Goal: Task Accomplishment & Management: Manage account settings

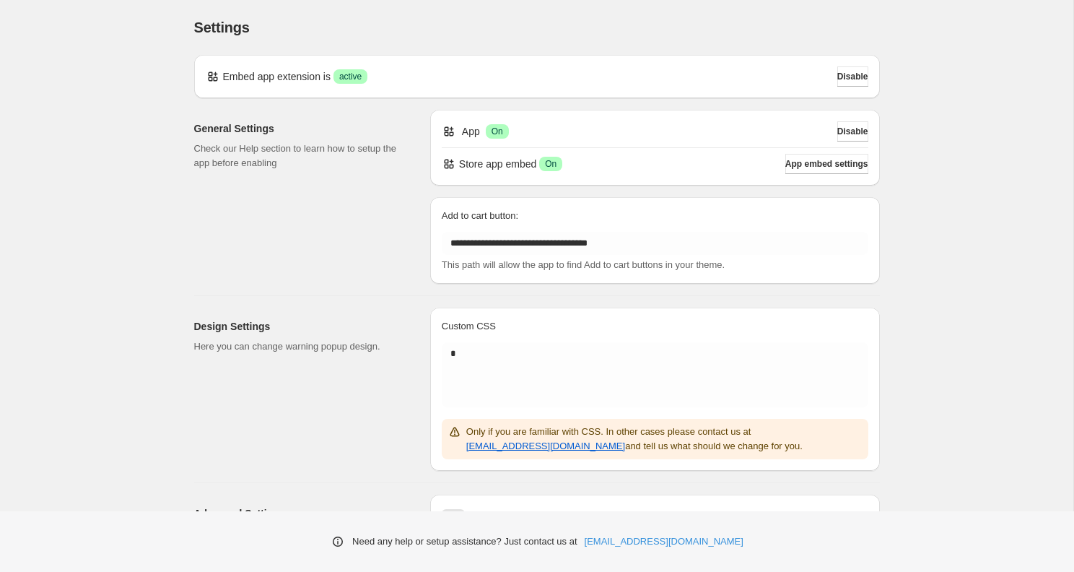
scroll to position [178, 0]
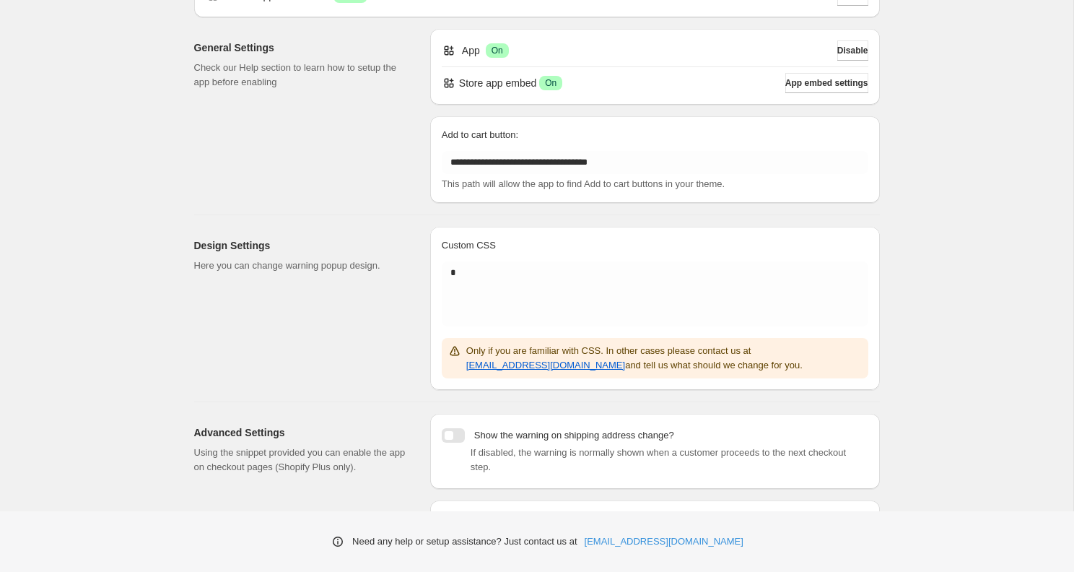
scroll to position [178, 0]
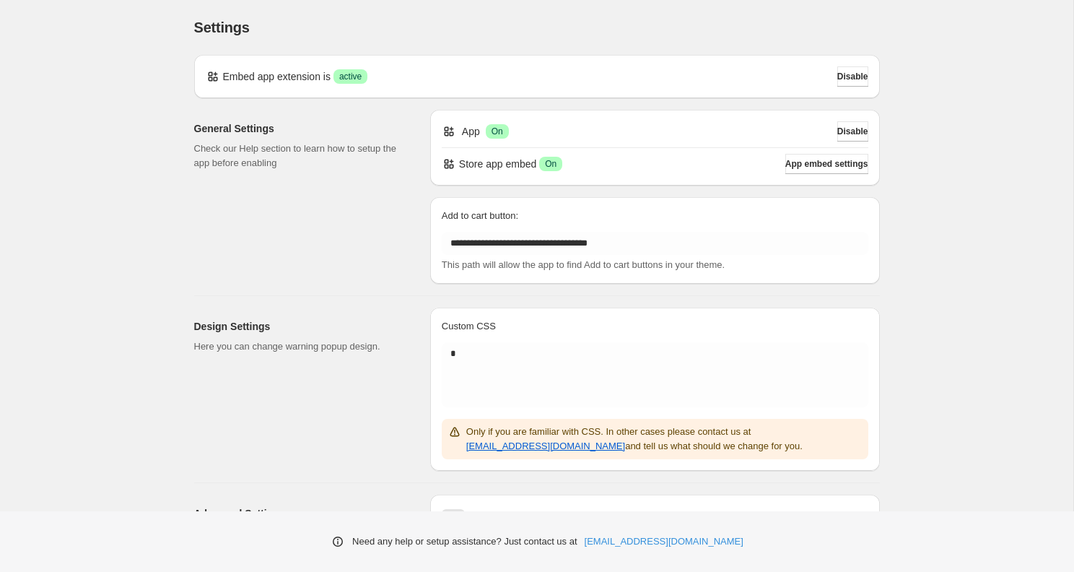
scroll to position [178, 0]
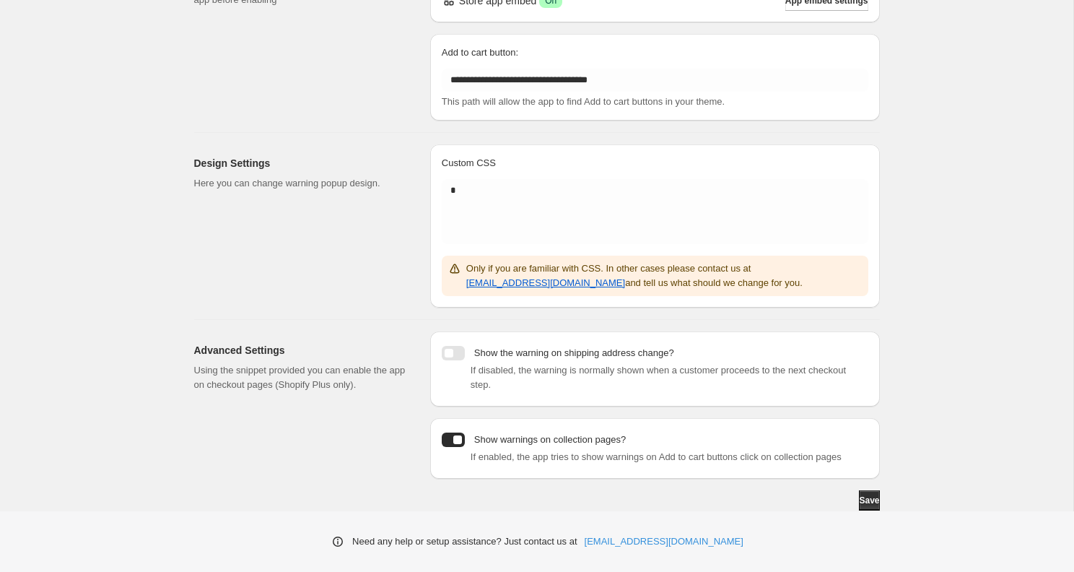
click at [627, 346] on p "Show the warning on shipping address change?" at bounding box center [574, 353] width 200 height 14
click at [580, 432] on p "Show warnings on collection pages?" at bounding box center [550, 439] width 152 height 14
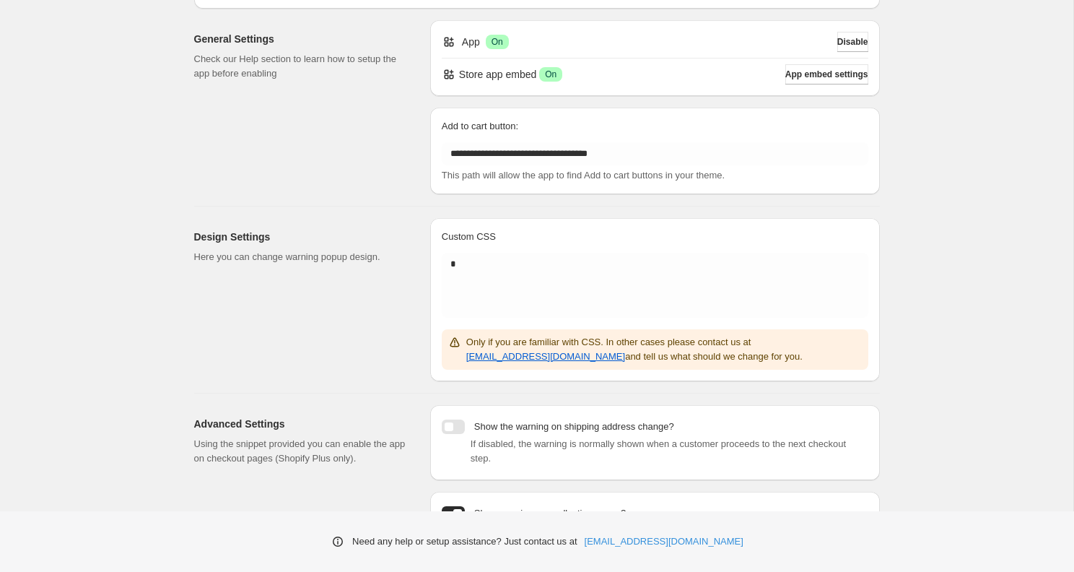
scroll to position [178, 0]
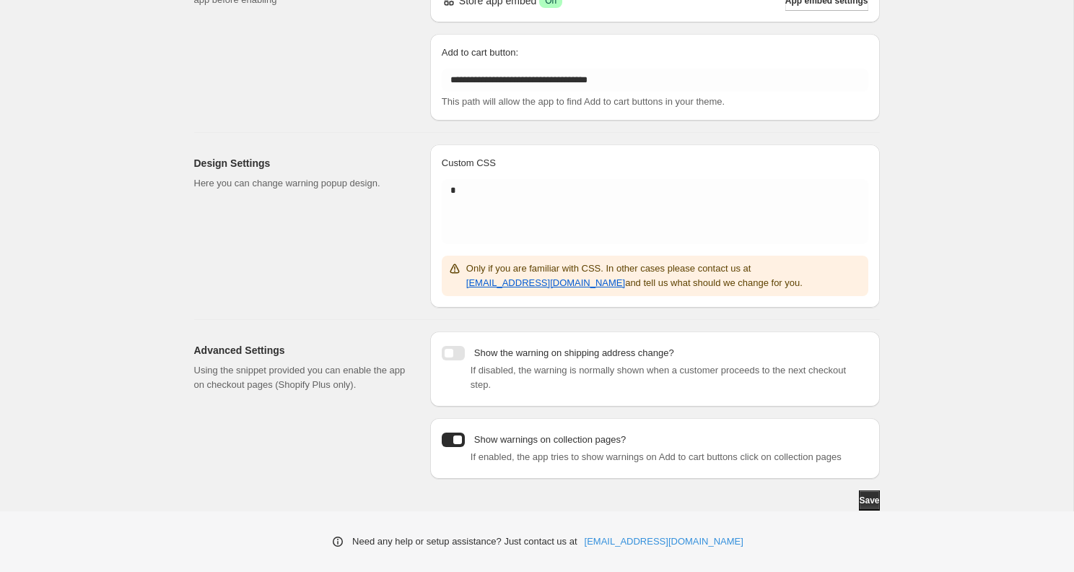
click at [447, 432] on div at bounding box center [453, 439] width 23 height 14
click at [450, 450] on div "If enabled, the app tries to show warnings on Add to cart buttons click on coll…" at bounding box center [655, 457] width 427 height 14
click at [453, 432] on div at bounding box center [453, 439] width 23 height 14
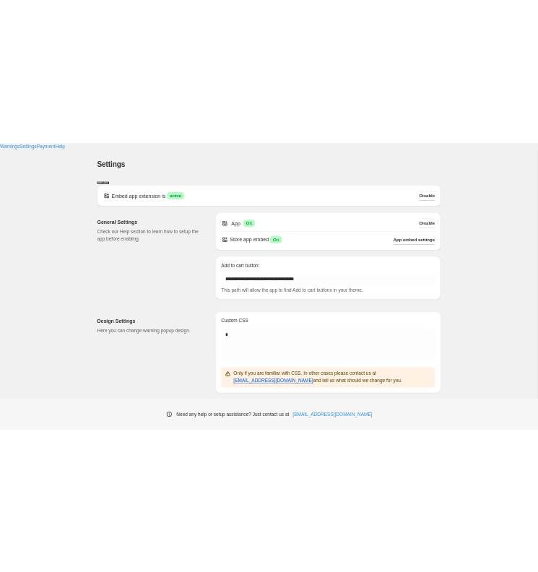
scroll to position [281, 0]
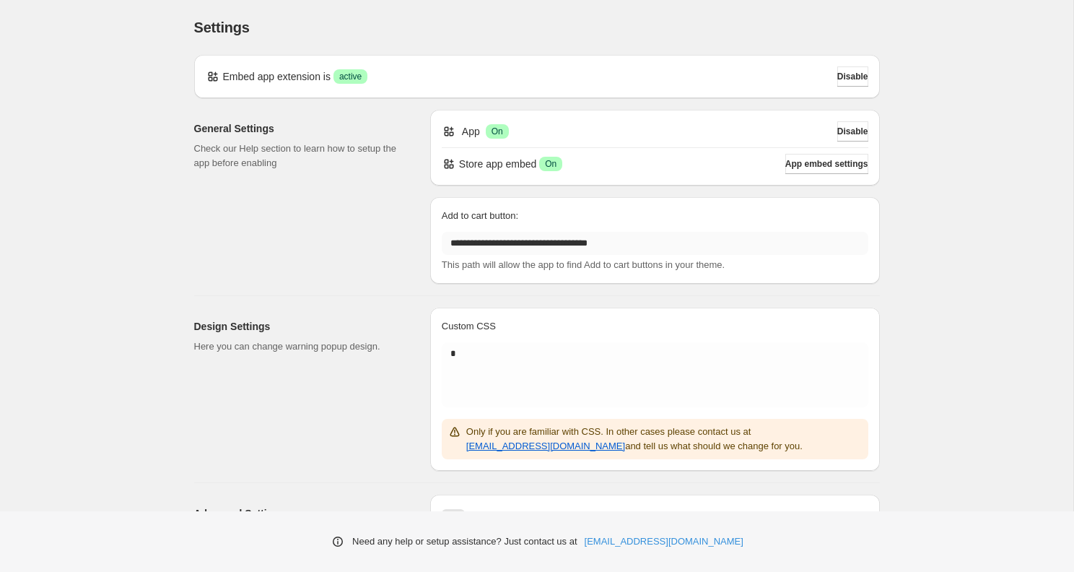
scroll to position [178, 0]
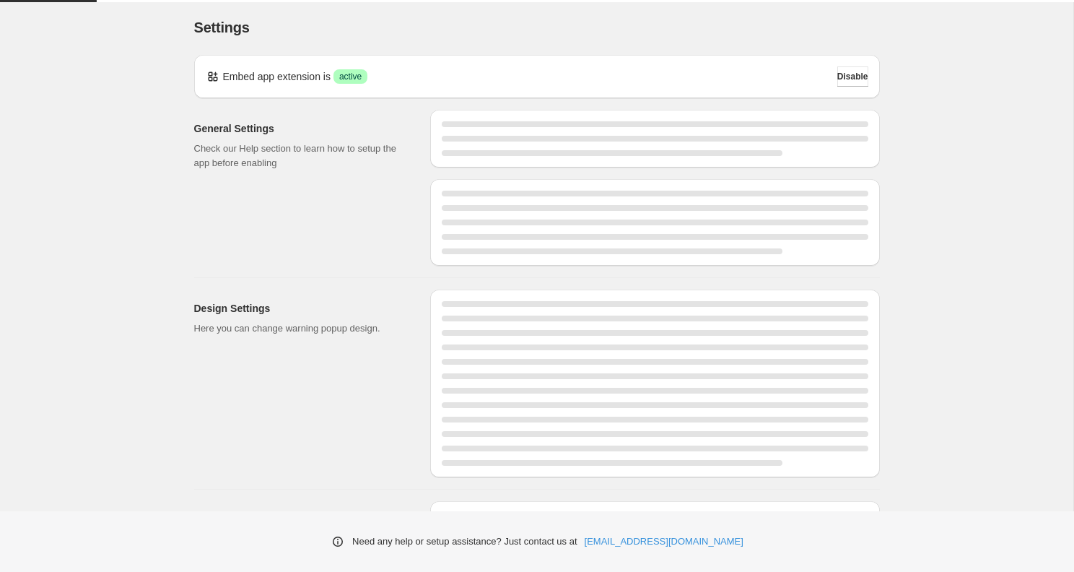
scroll to position [178, 0]
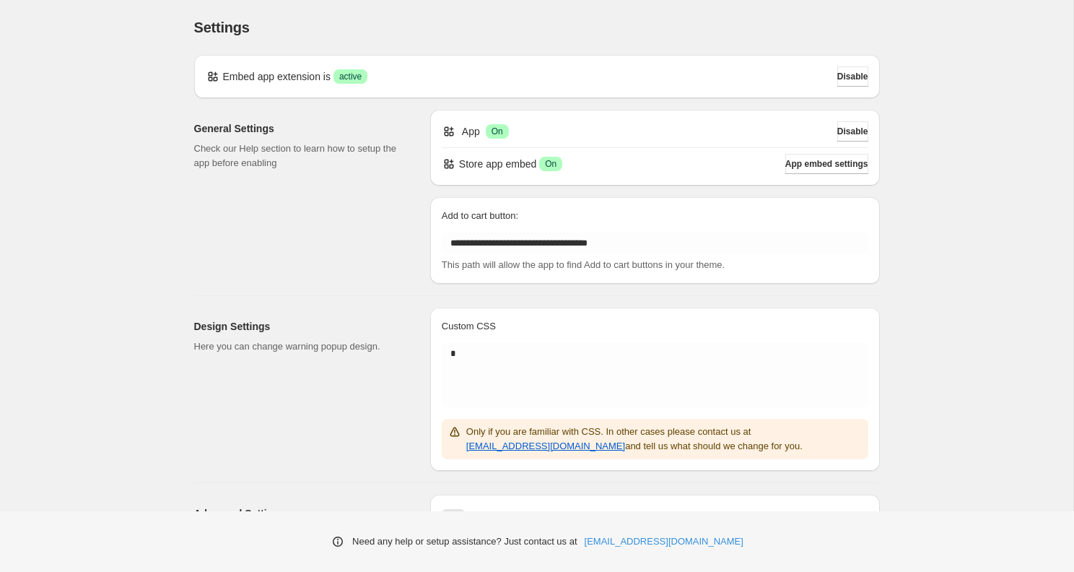
scroll to position [178, 0]
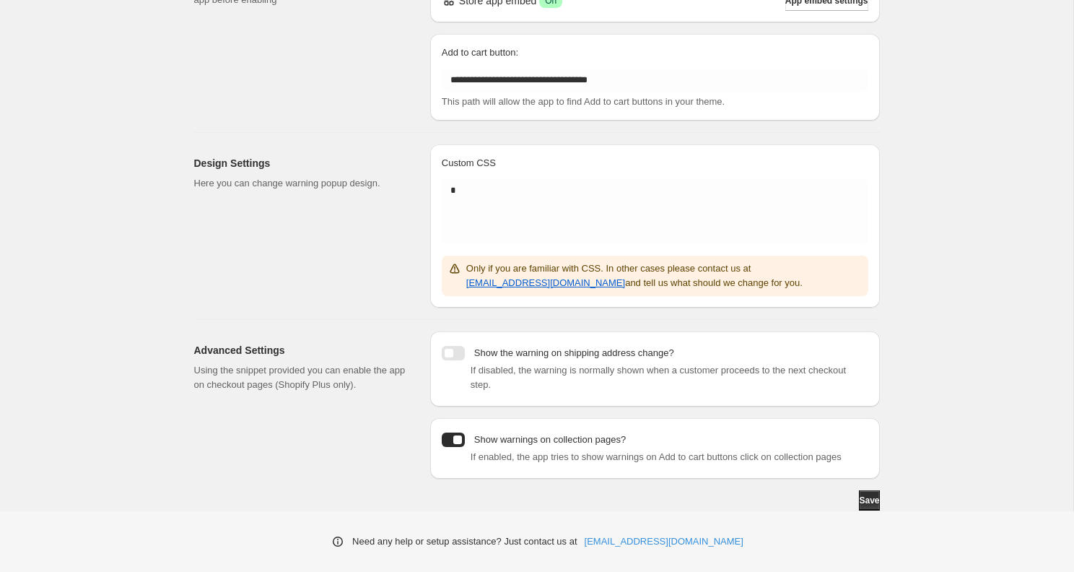
click at [458, 432] on div at bounding box center [453, 439] width 23 height 14
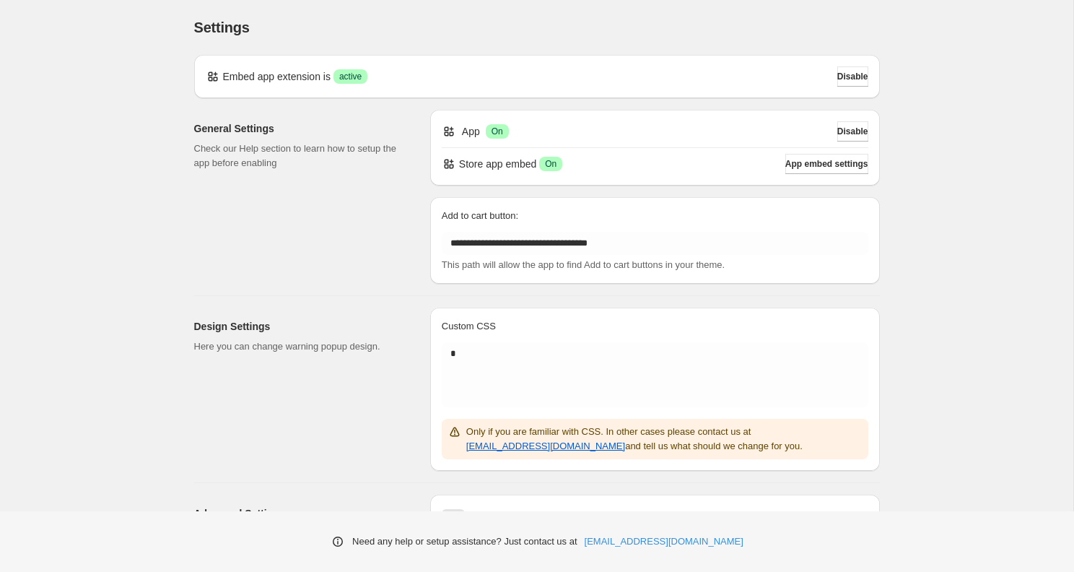
scroll to position [178, 0]
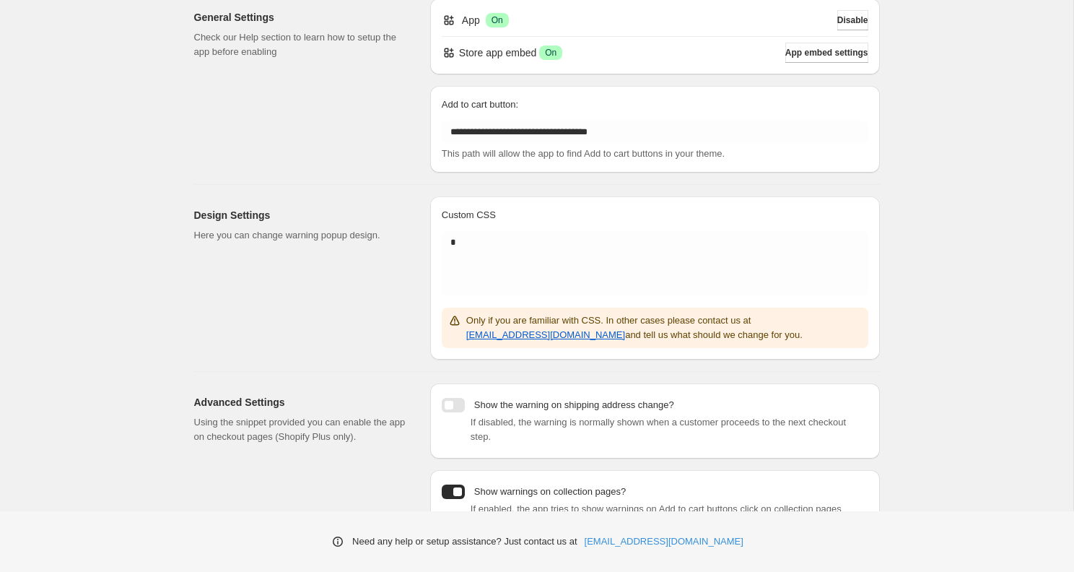
scroll to position [178, 0]
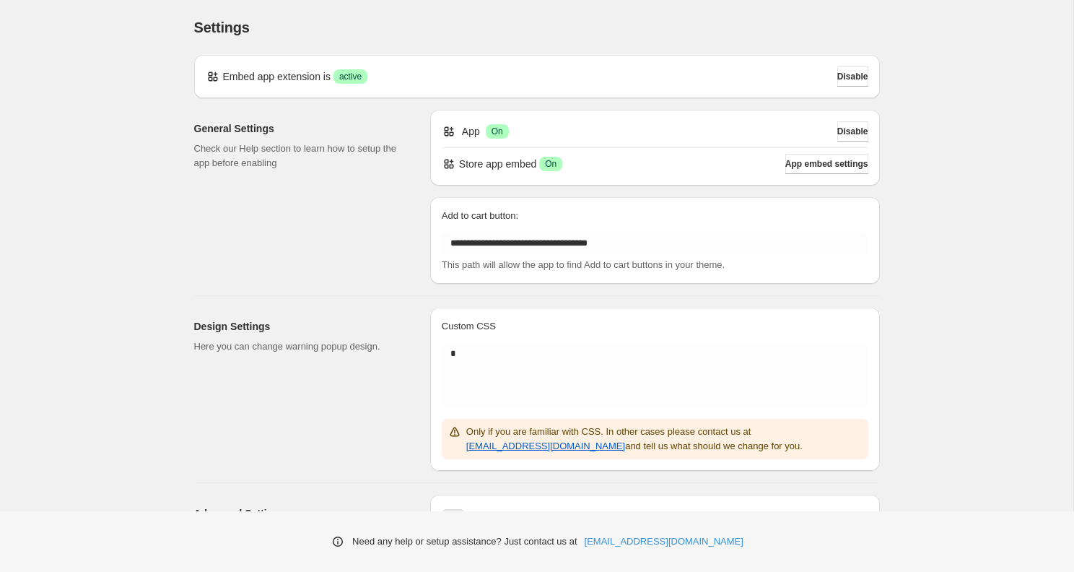
scroll to position [178, 0]
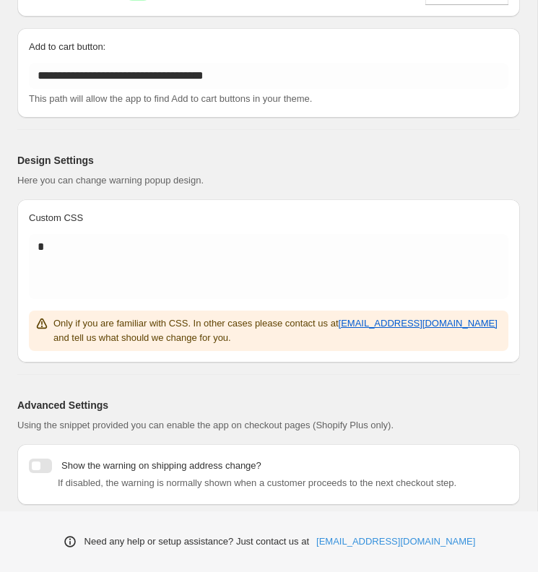
scroll to position [354, 0]
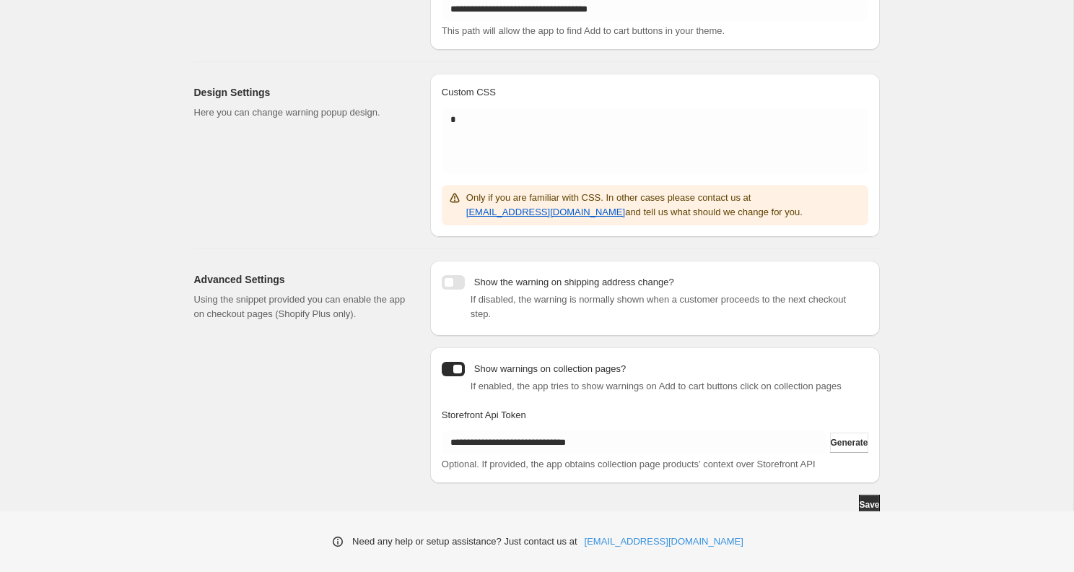
scroll to position [222, 0]
